Goal: Information Seeking & Learning: Find specific fact

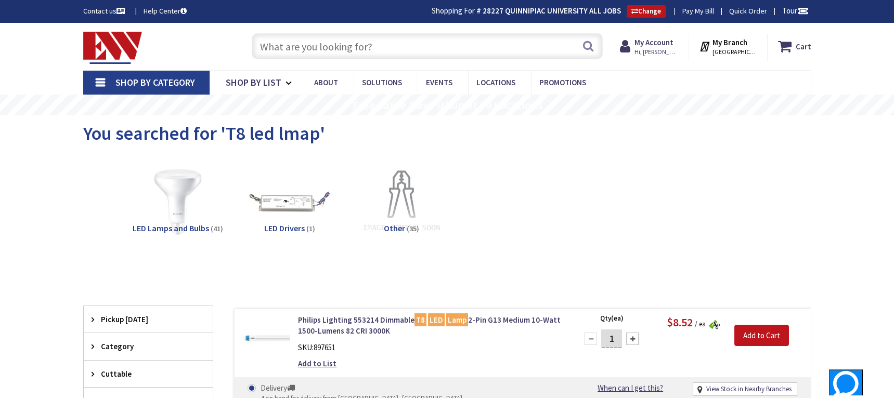
click at [297, 49] on input "text" at bounding box center [427, 46] width 351 height 26
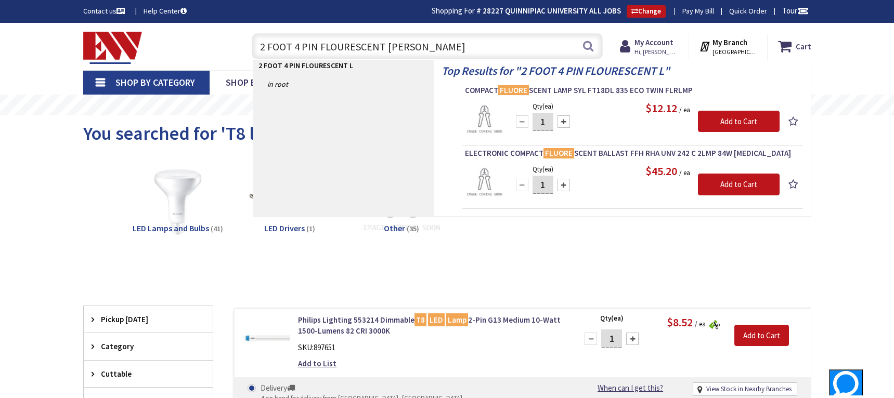
type input "2 FOOT 4 PIN FLOURESCENT LAMP"
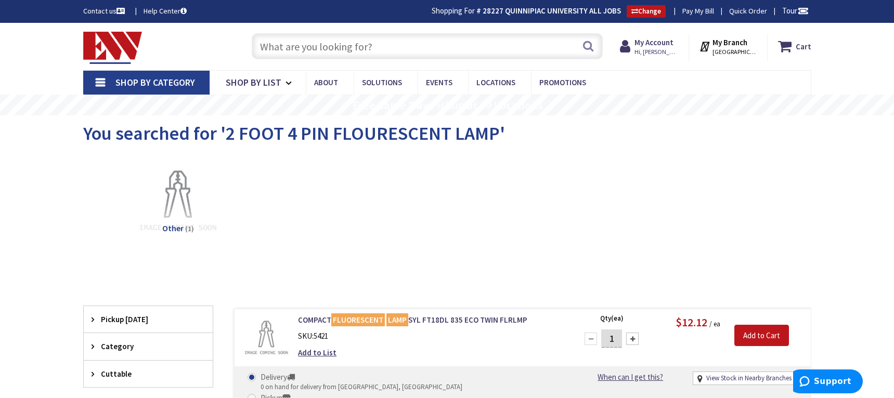
click at [360, 56] on input "text" at bounding box center [427, 46] width 351 height 26
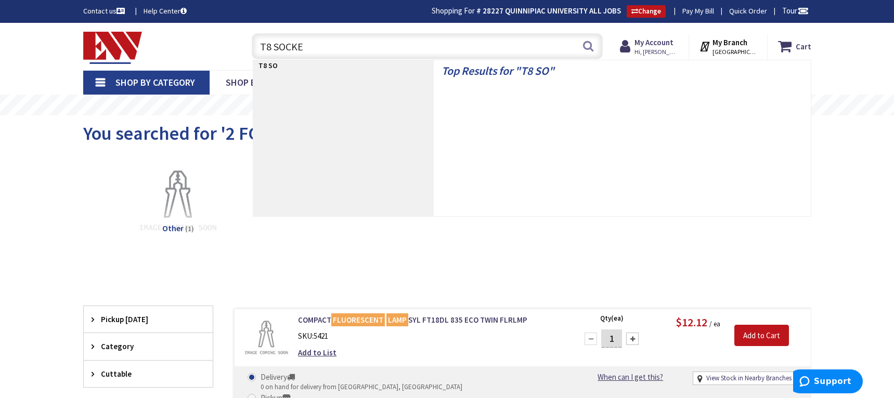
type input "T8 SOCKET"
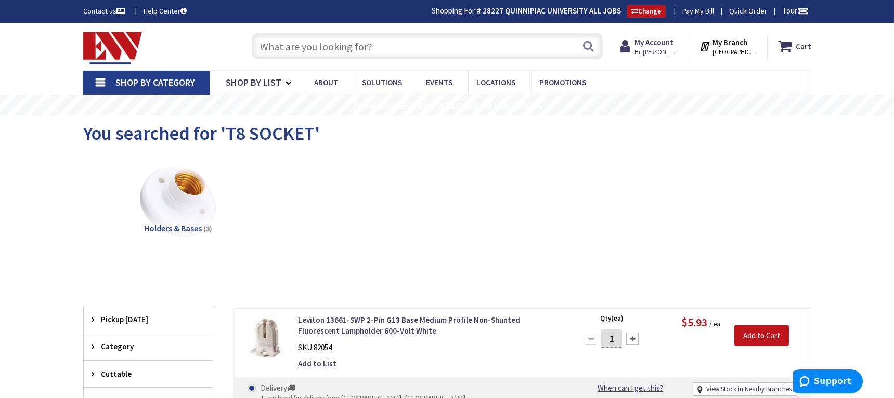
click at [316, 57] on input "text" at bounding box center [427, 46] width 351 height 26
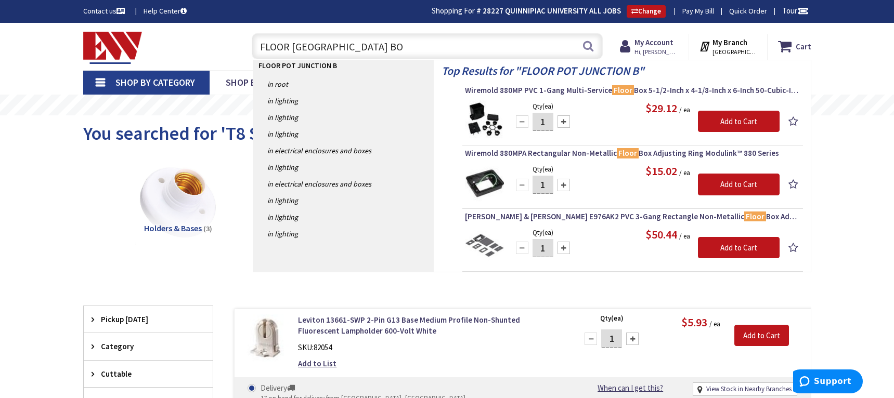
type input "FLOOR POT JUNCTION BOX"
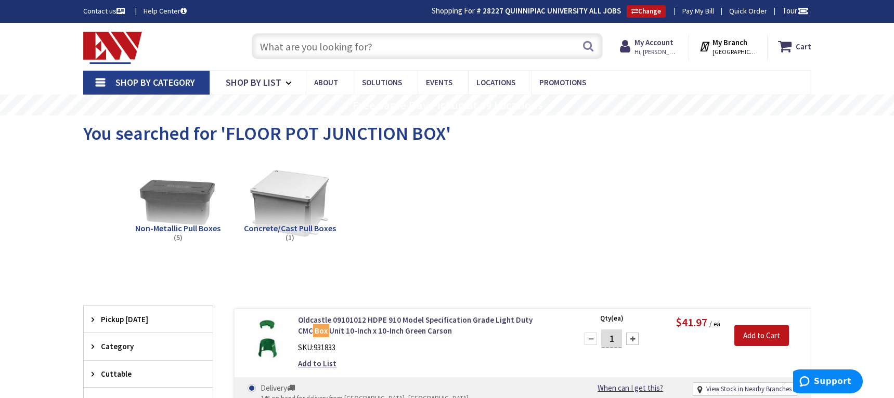
click at [317, 45] on input "text" at bounding box center [427, 46] width 351 height 26
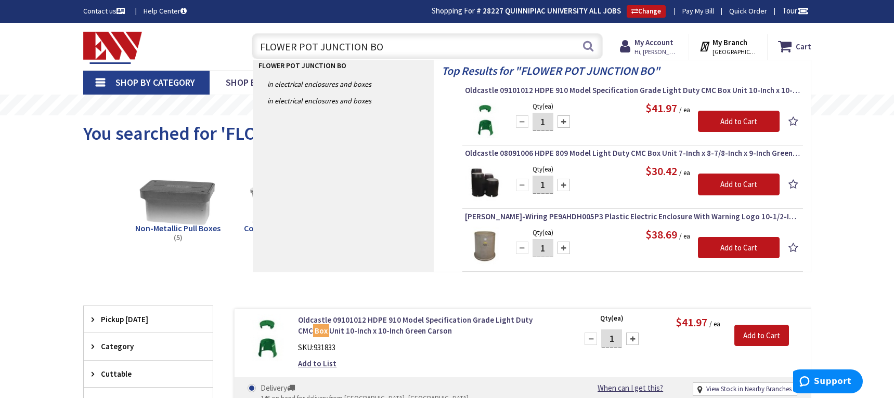
type input "FLOWER POT JUNCTION BOX"
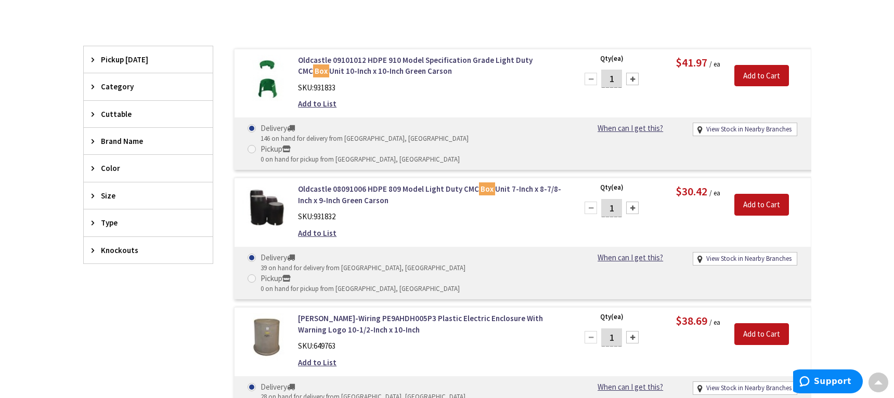
scroll to position [262, 0]
